Goal: Use online tool/utility: Utilize a website feature to perform a specific function

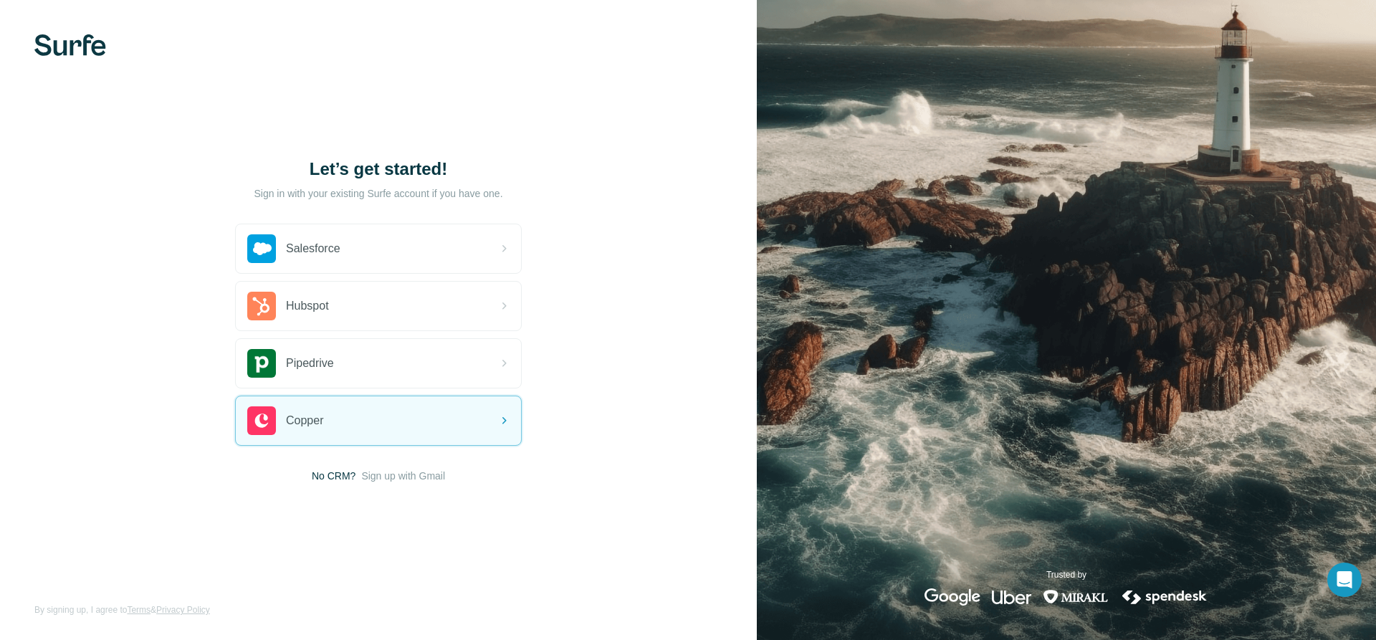
click at [88, 47] on img at bounding box center [70, 45] width 72 height 22
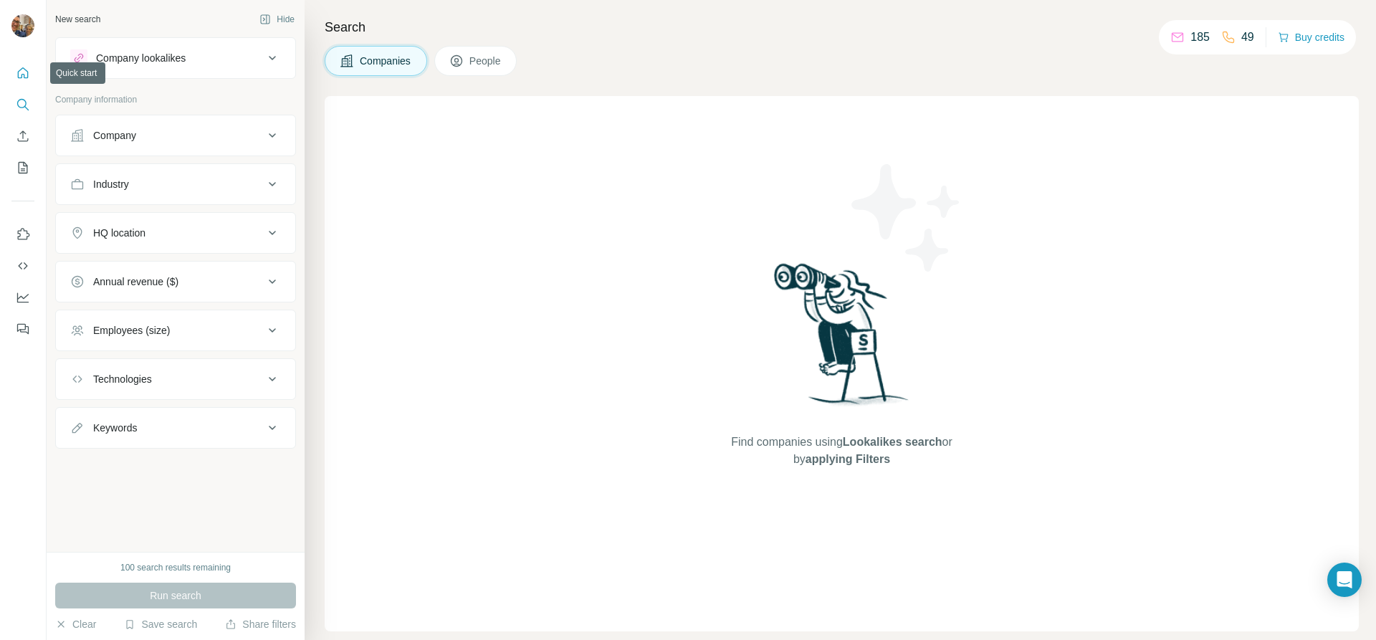
click at [16, 72] on icon "Quick start" at bounding box center [23, 73] width 14 height 14
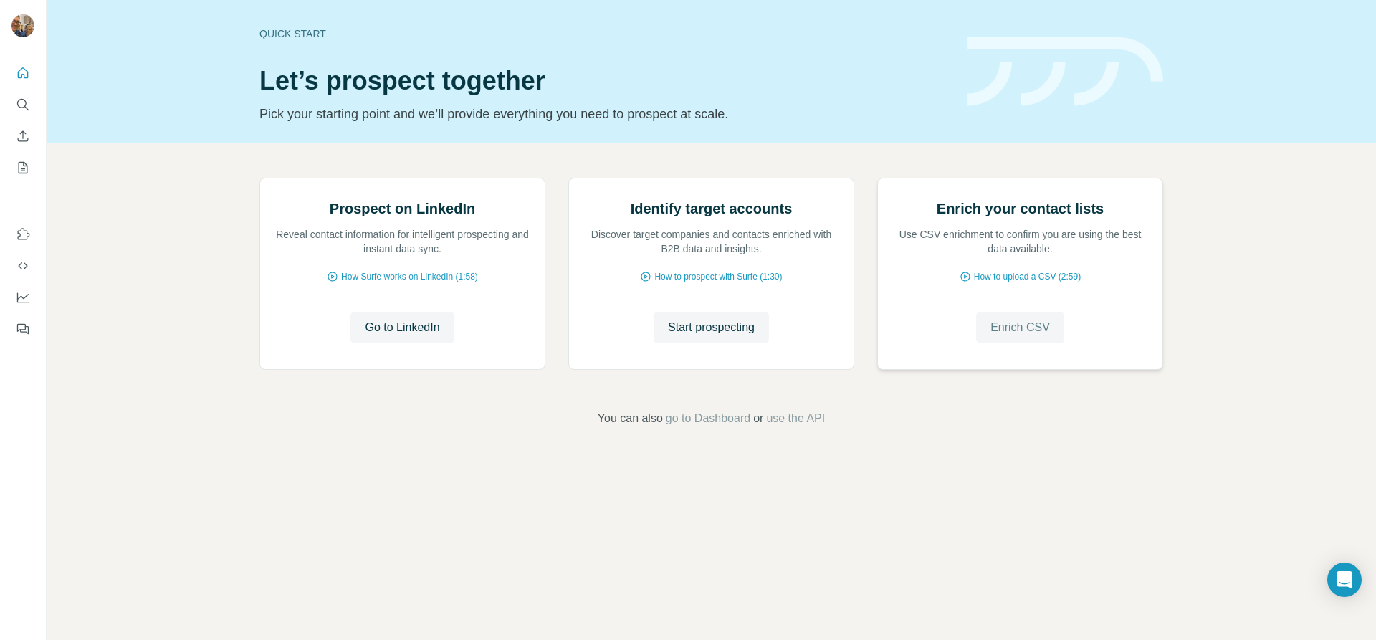
click at [1020, 336] on span "Enrich CSV" at bounding box center [1020, 327] width 59 height 17
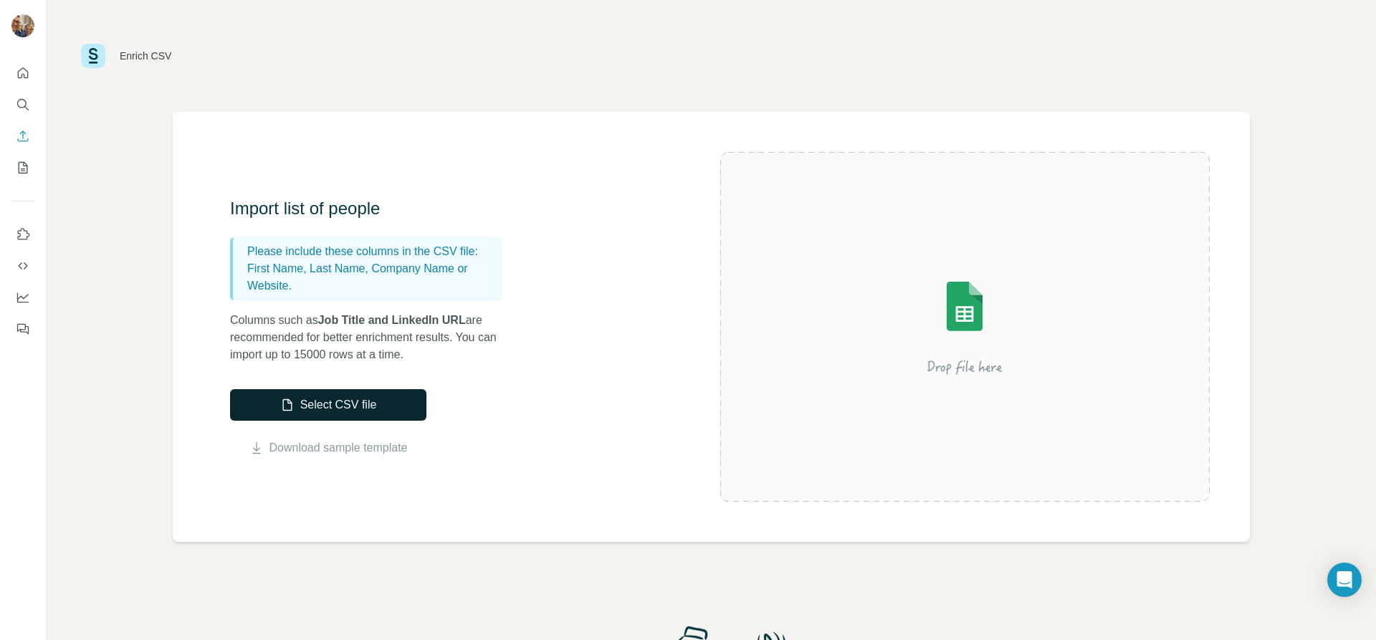
click at [378, 404] on button "Select CSV file" at bounding box center [328, 405] width 196 height 32
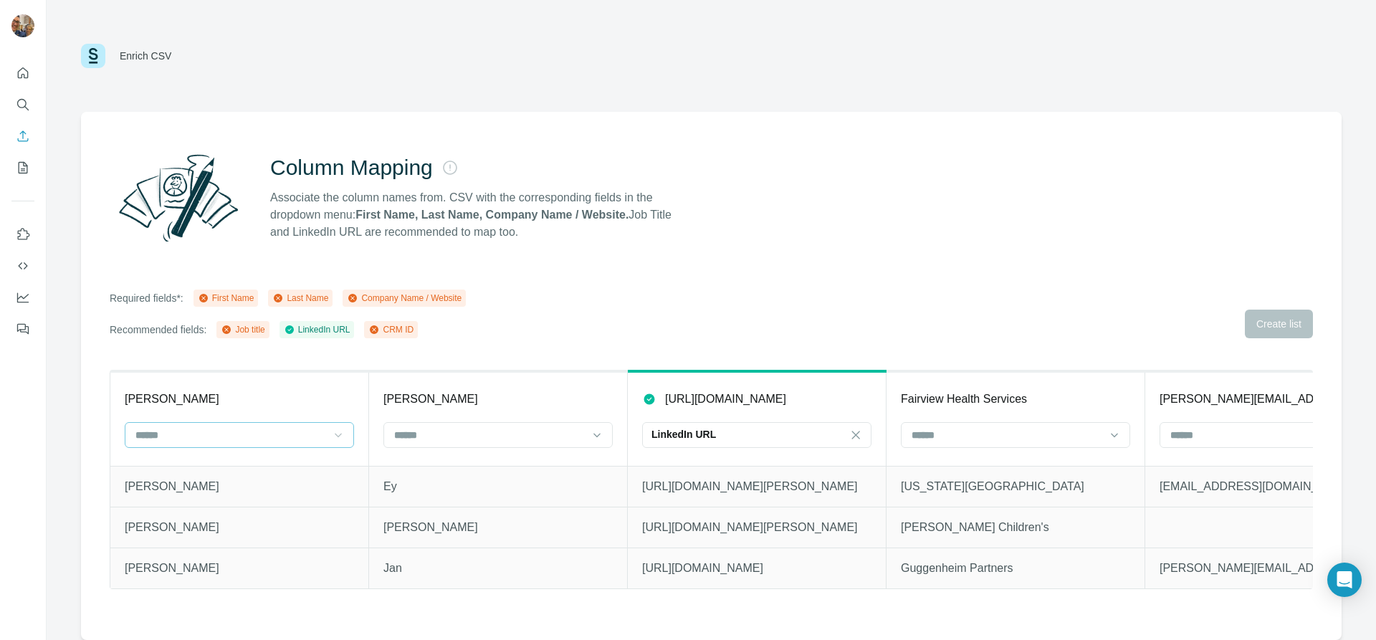
click at [335, 429] on icon at bounding box center [338, 435] width 14 height 14
click at [261, 468] on div "First Name" at bounding box center [239, 467] width 205 height 14
click at [504, 424] on div at bounding box center [490, 435] width 194 height 24
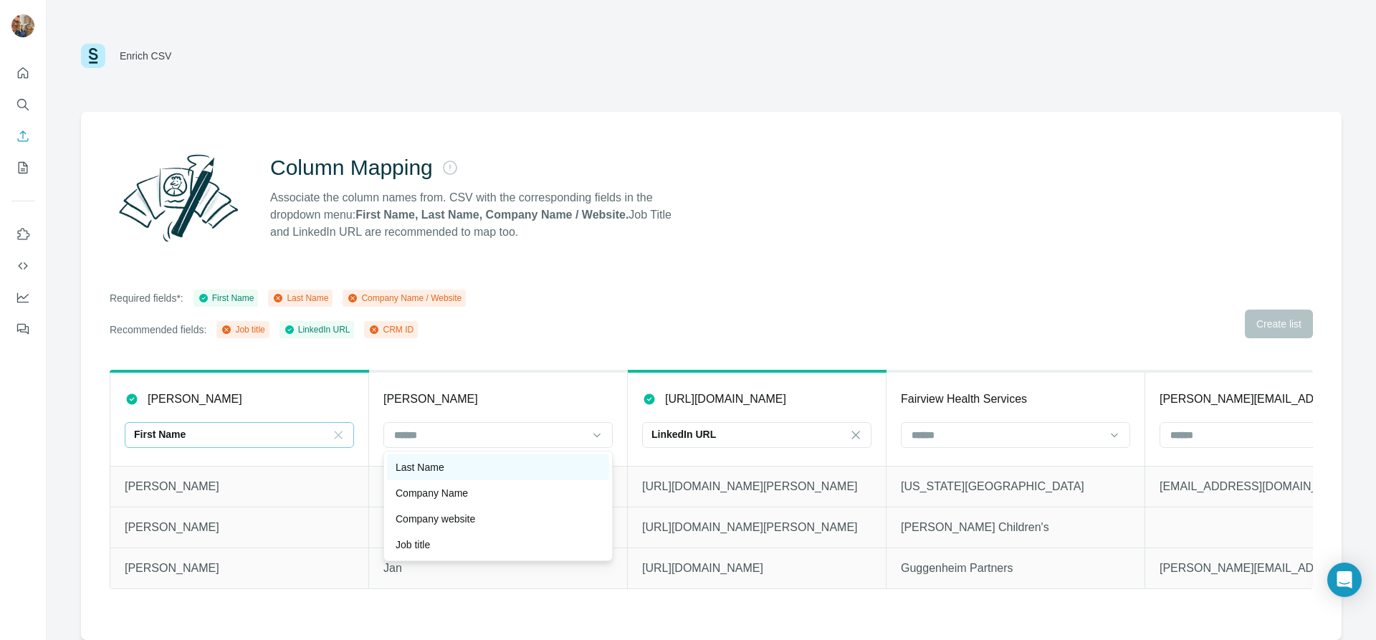
click at [479, 469] on div "Last Name" at bounding box center [498, 467] width 205 height 14
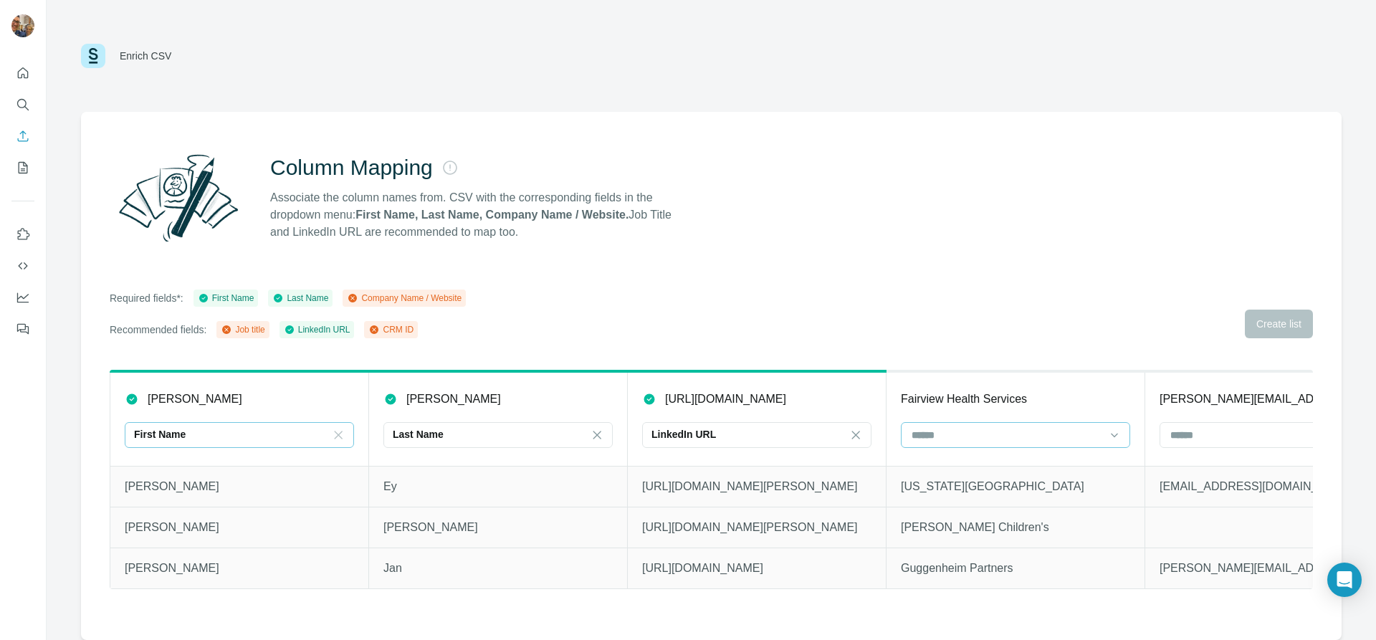
click at [1018, 440] on input at bounding box center [1007, 435] width 194 height 16
click at [983, 470] on p "Company Name" at bounding box center [949, 467] width 72 height 14
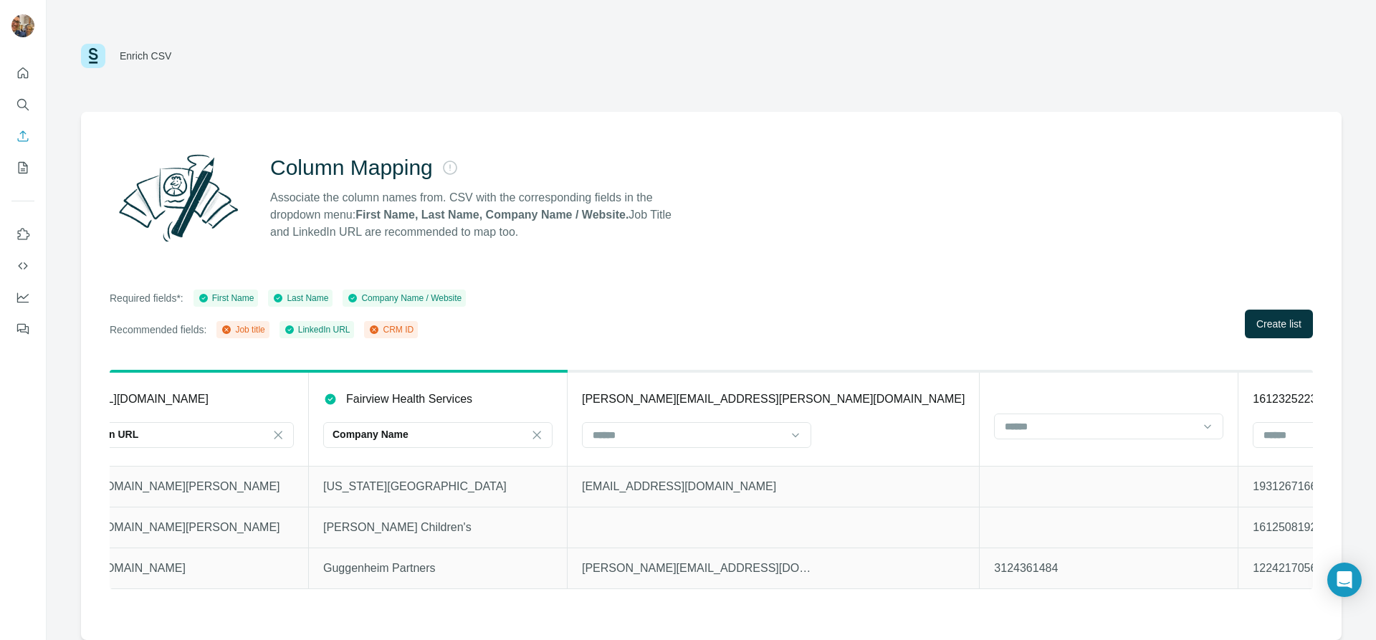
scroll to position [0, 602]
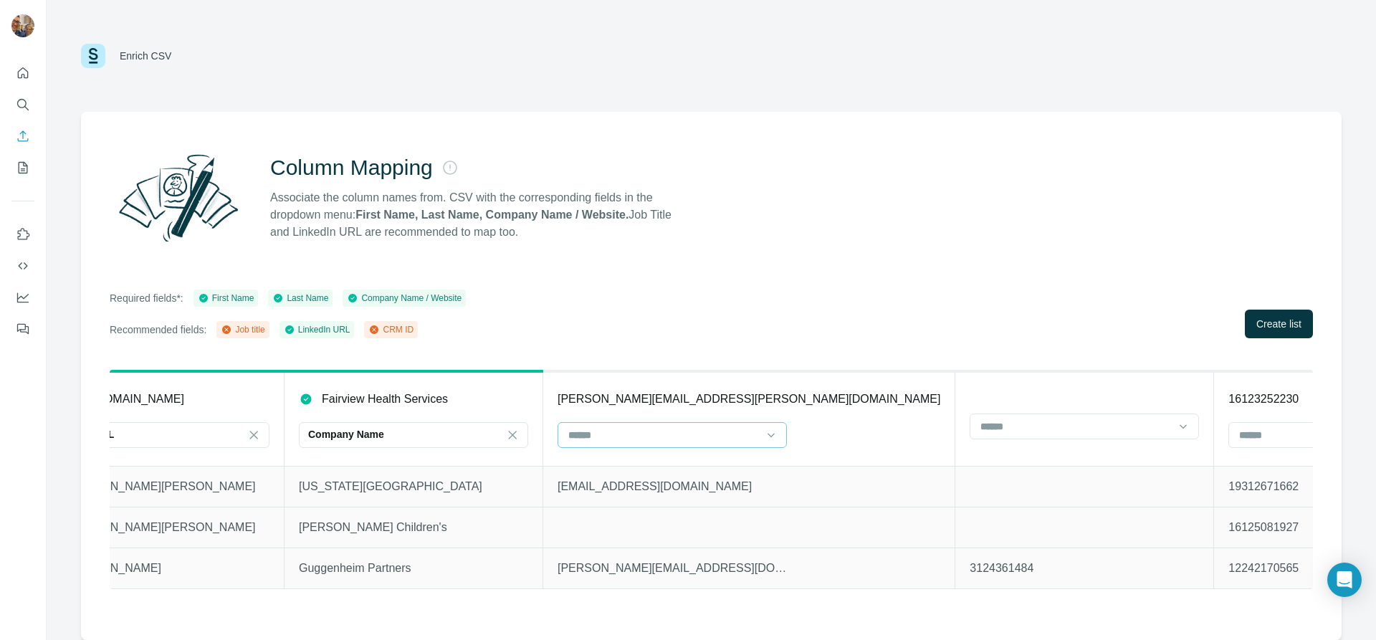
click at [751, 442] on input at bounding box center [664, 435] width 194 height 16
click at [956, 383] on th at bounding box center [1085, 418] width 259 height 95
click at [979, 424] on input at bounding box center [1076, 427] width 194 height 16
click at [961, 396] on th at bounding box center [1085, 418] width 259 height 95
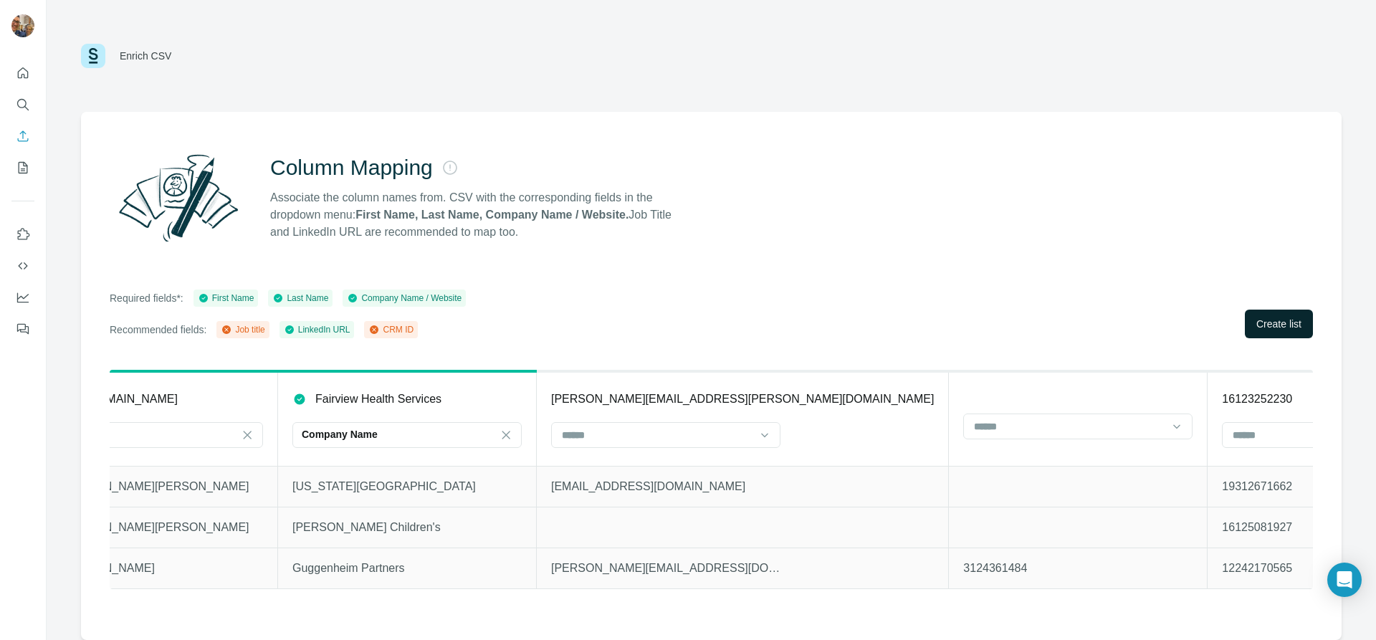
click at [1300, 324] on span "Create list" at bounding box center [1279, 324] width 45 height 14
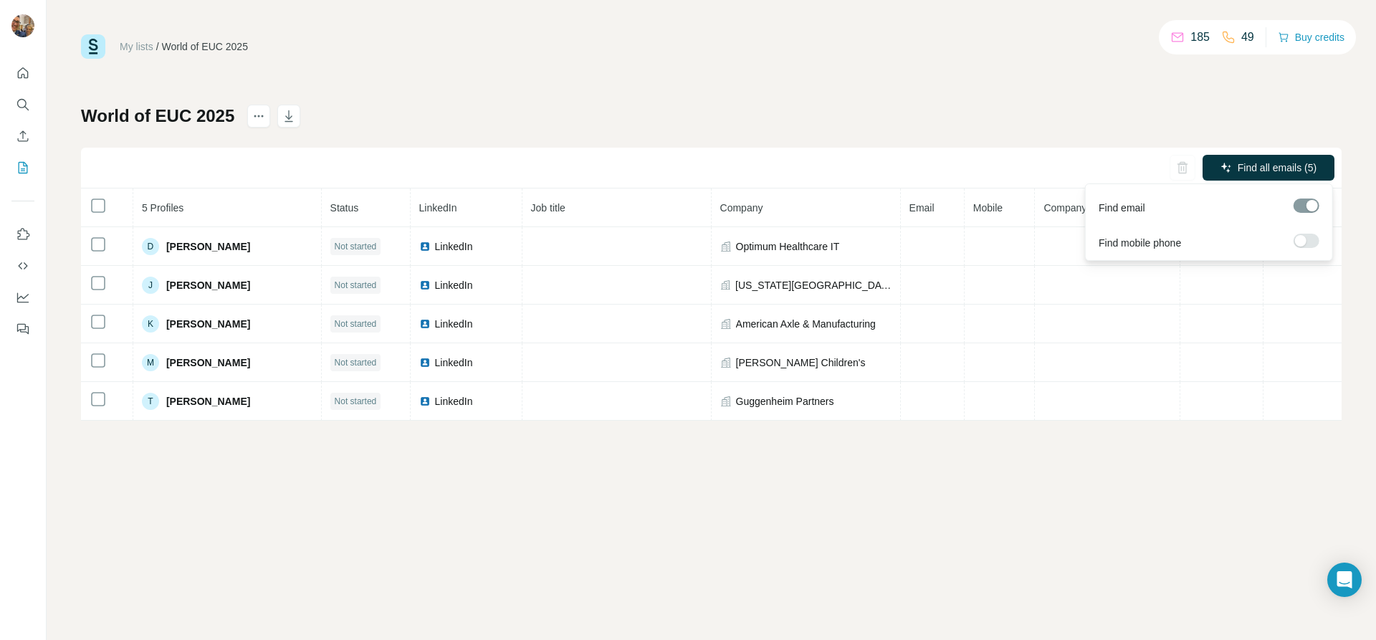
click at [1305, 239] on div at bounding box center [1300, 240] width 11 height 11
click at [1308, 241] on div at bounding box center [1312, 240] width 11 height 11
click at [1307, 237] on label at bounding box center [1307, 241] width 26 height 14
click at [1113, 110] on div "World of EUC 2025 Find all emails & mobiles (5) 5 Profiles Status LinkedIn Job …" at bounding box center [711, 263] width 1261 height 316
click at [1303, 239] on label at bounding box center [1307, 241] width 26 height 14
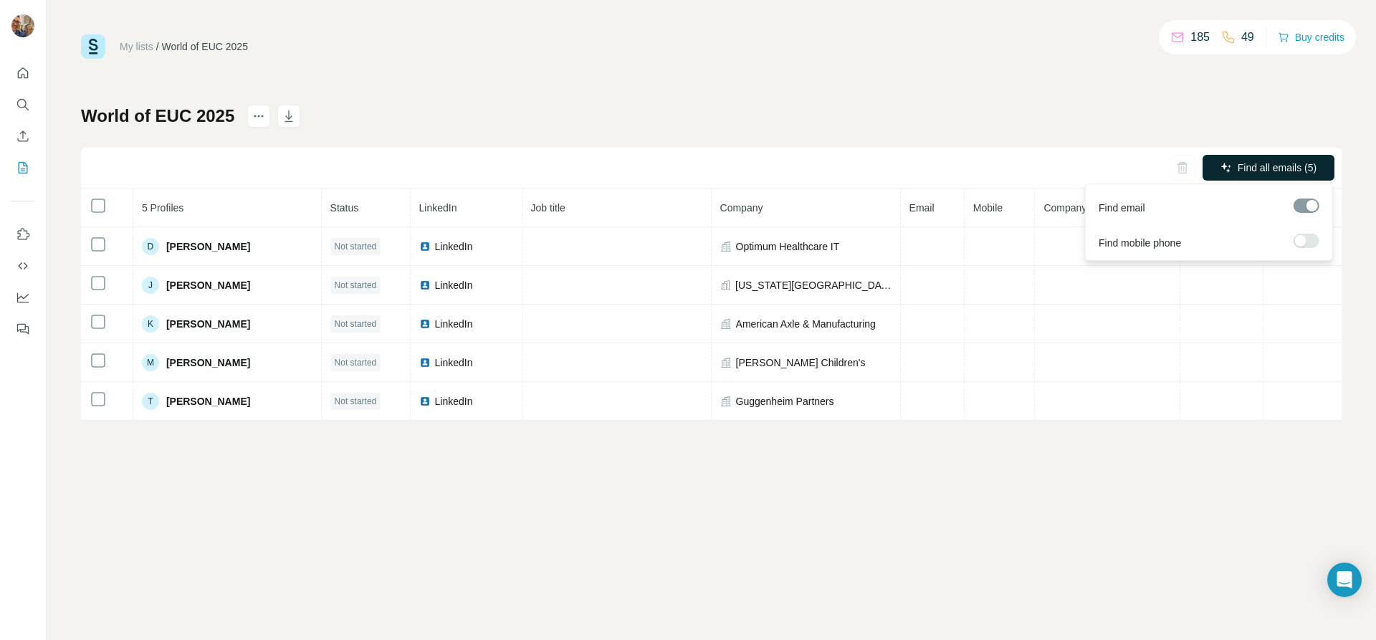
click at [1275, 166] on span "Find all emails (5)" at bounding box center [1277, 168] width 79 height 14
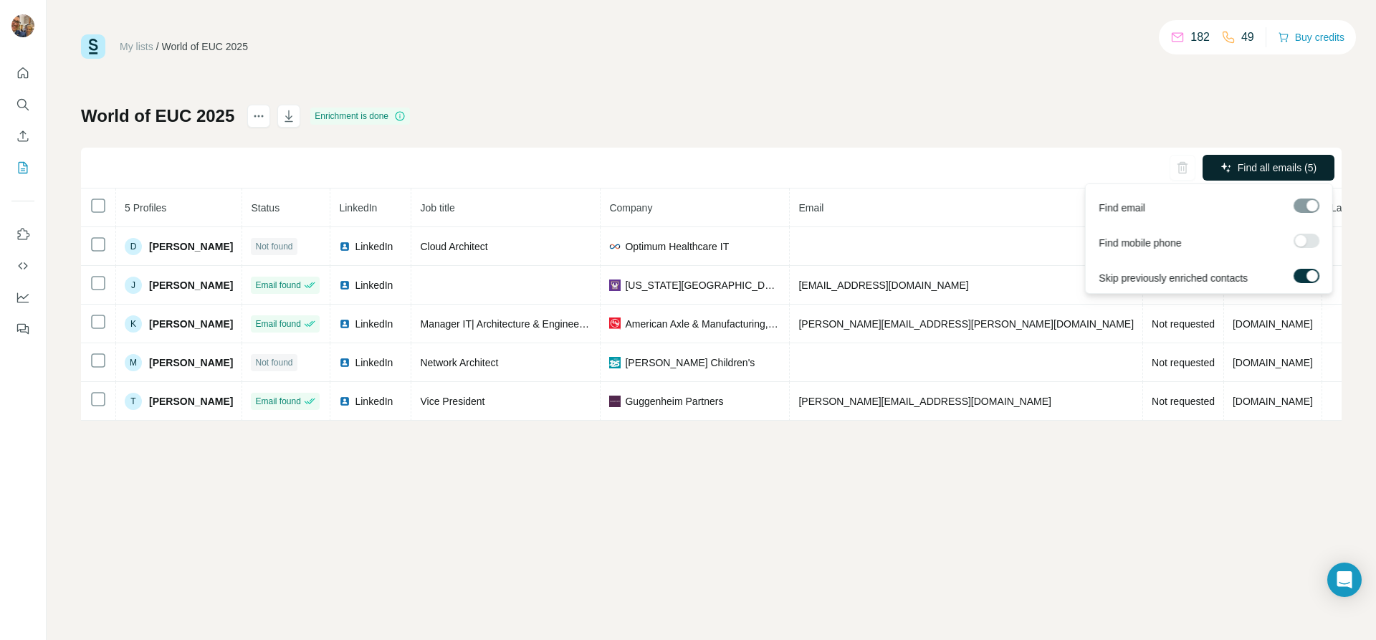
click at [1316, 175] on button "Find all emails (5)" at bounding box center [1269, 168] width 132 height 26
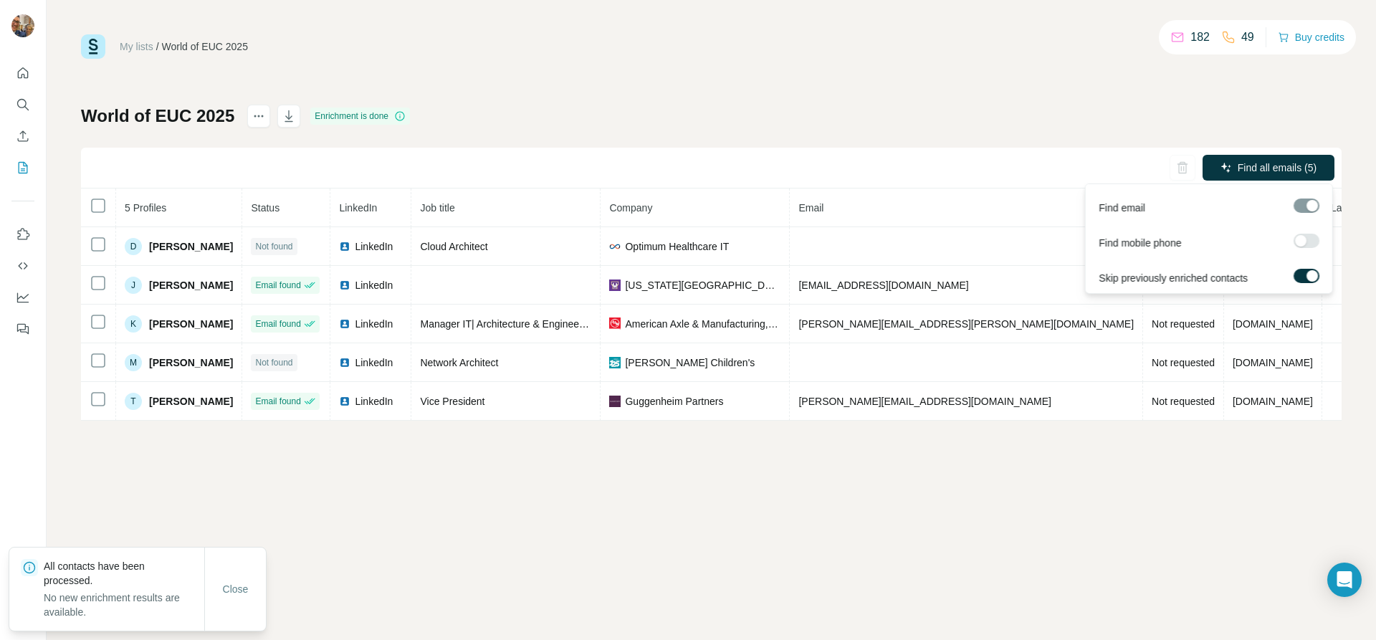
click at [1300, 242] on div at bounding box center [1300, 240] width 11 height 11
click at [1291, 171] on span "Find all emails & mobiles (5)" at bounding box center [1253, 168] width 126 height 14
